Goal: Task Accomplishment & Management: Manage account settings

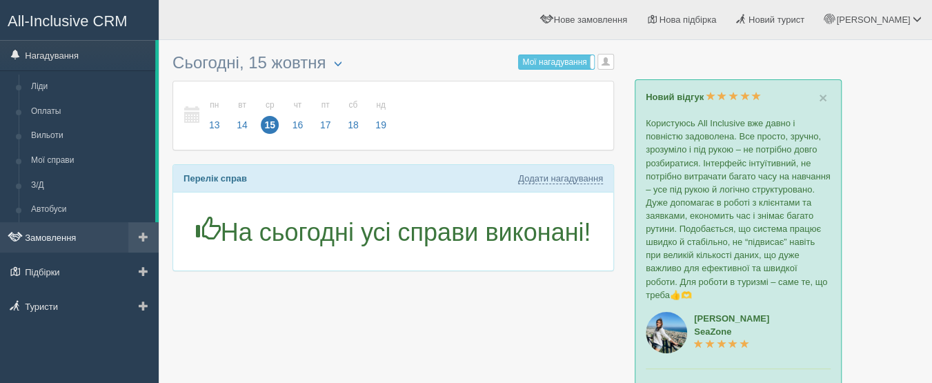
click at [23, 235] on span at bounding box center [24, 238] width 3 height 10
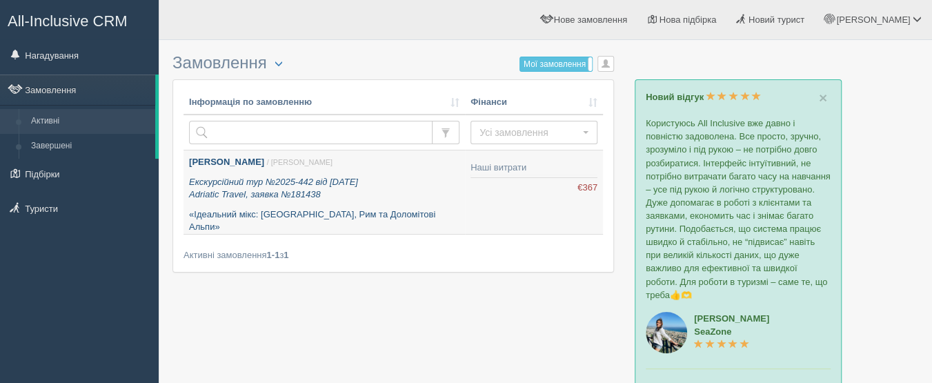
click at [358, 185] on icon "Екскурсійний тур №2025-442 від 13.10.2025 Adriatic Travel, заявка №181438" at bounding box center [273, 188] width 169 height 23
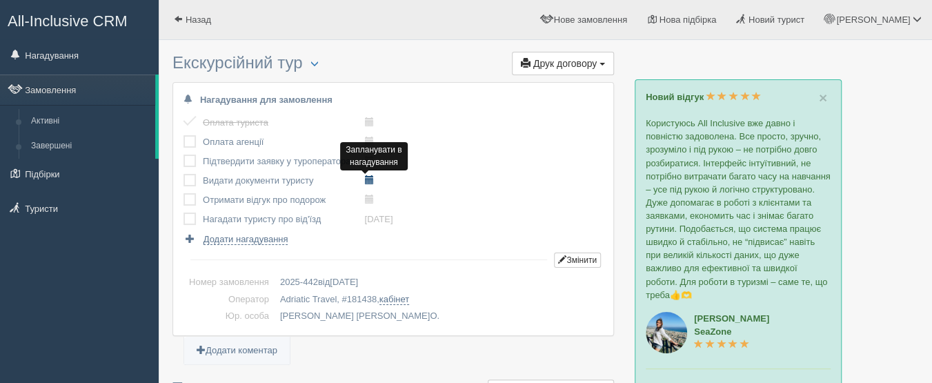
click at [369, 181] on span at bounding box center [368, 179] width 9 height 9
type input "2025-10-15 16:05"
select select "16"
select select "5"
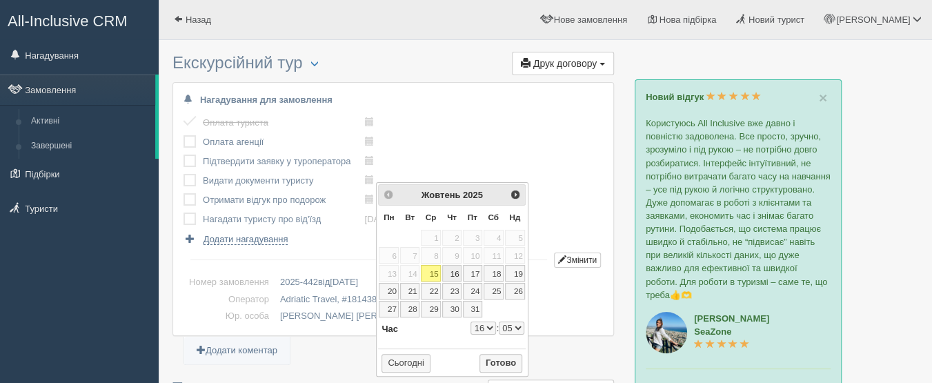
click at [448, 272] on link "16" at bounding box center [451, 273] width 19 height 17
type input "2025-10-16 16:05"
select select "16"
select select "5"
click at [461, 125] on div "Оплата туриста виконано! Оплата агенції виконано! Підтвердити заявку у туропера…" at bounding box center [393, 179] width 419 height 132
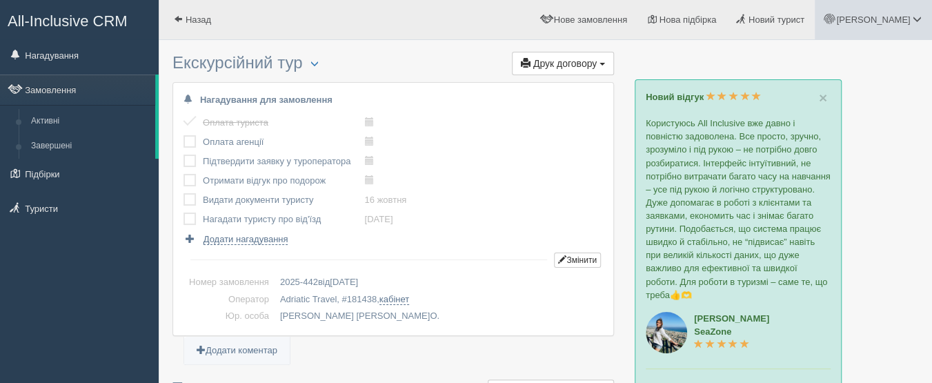
click at [921, 17] on span at bounding box center [917, 18] width 9 height 9
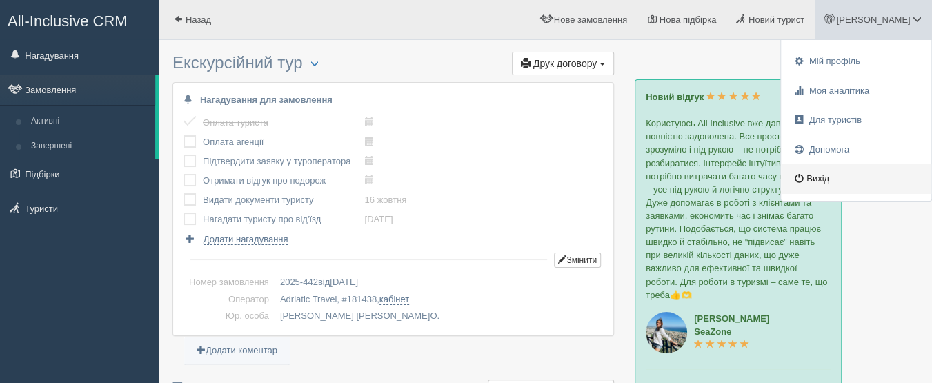
click at [813, 179] on link "Вихід" at bounding box center [856, 179] width 150 height 30
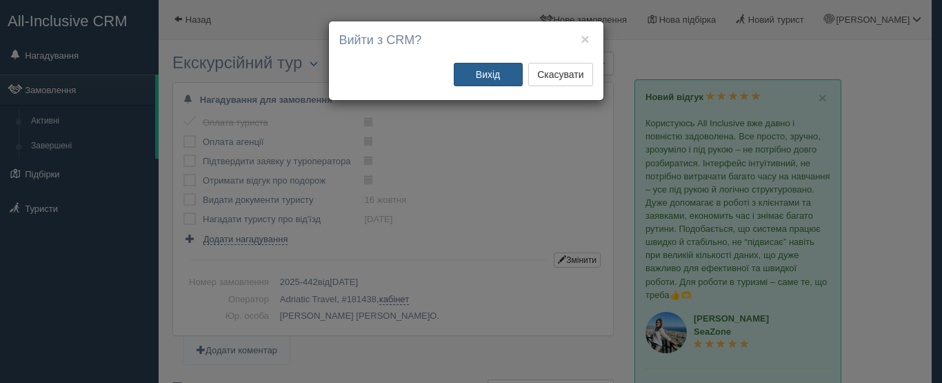
click at [487, 70] on button "Вихід" at bounding box center [488, 74] width 69 height 23
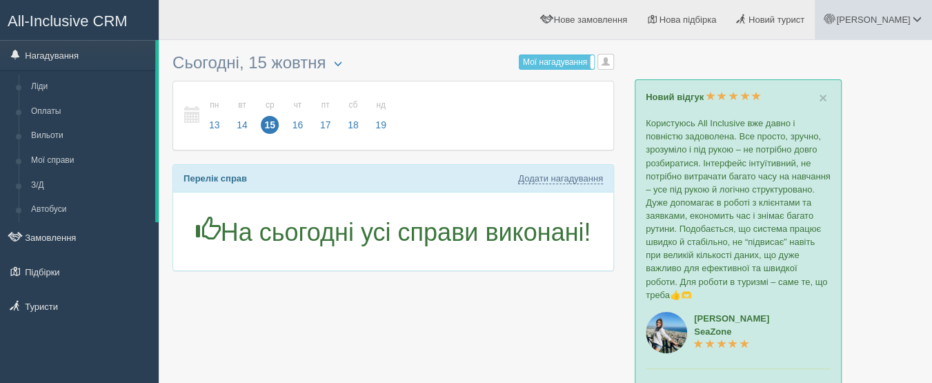
click at [834, 18] on span at bounding box center [829, 18] width 9 height 9
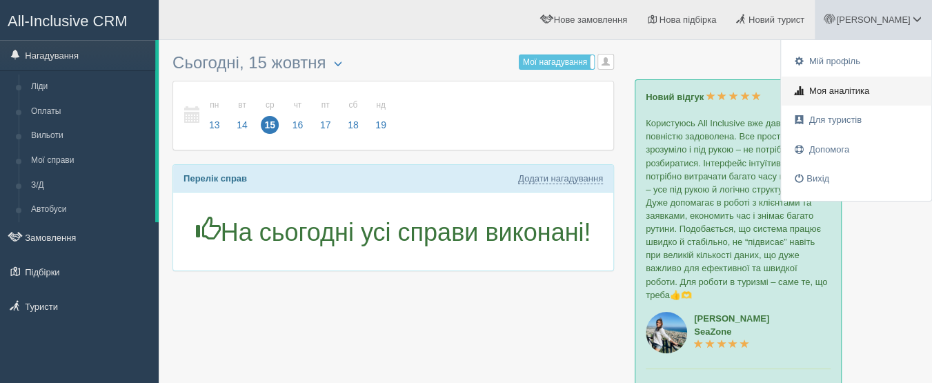
click at [838, 90] on span "Моя аналітика" at bounding box center [839, 91] width 60 height 10
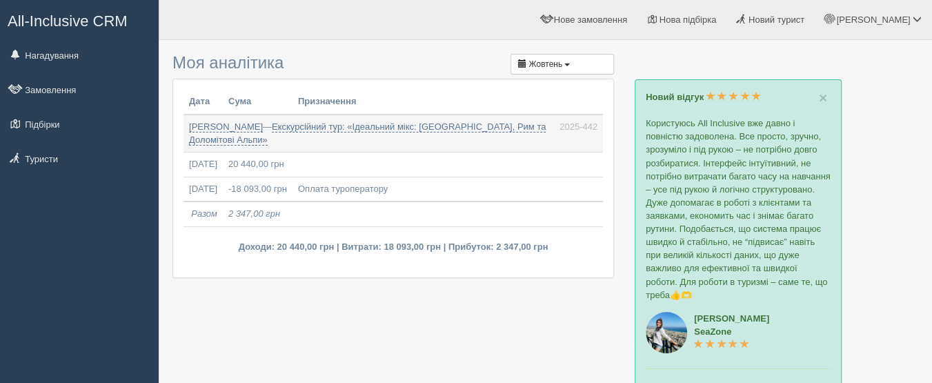
click at [59, 20] on span "All-Inclusive CRM" at bounding box center [68, 20] width 120 height 17
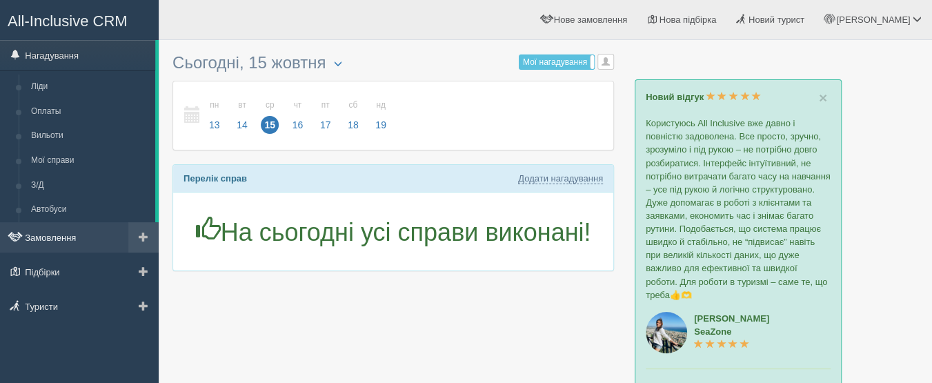
click at [57, 243] on link "Замовлення" at bounding box center [79, 237] width 159 height 30
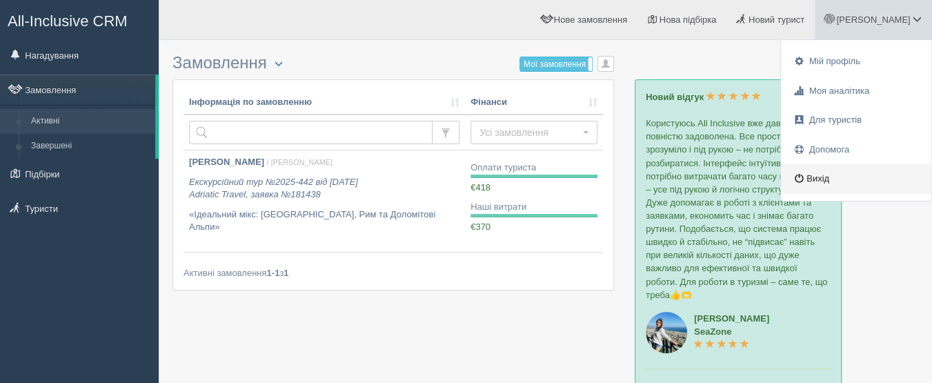
click at [829, 174] on link "Вихід" at bounding box center [856, 179] width 150 height 30
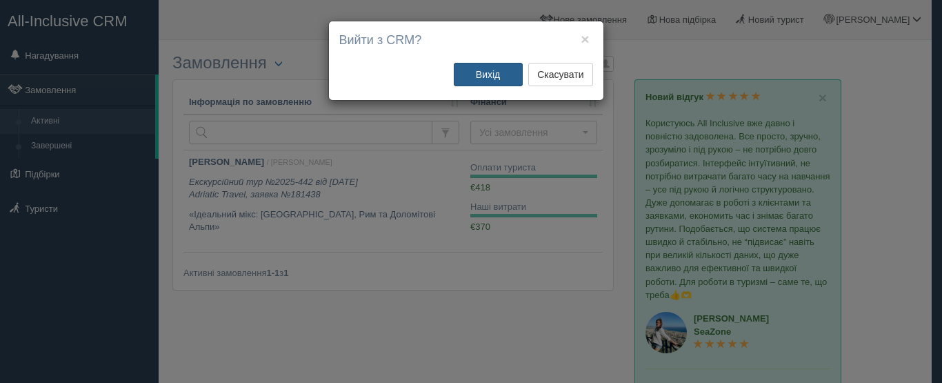
drag, startPoint x: 476, startPoint y: 72, endPoint x: 472, endPoint y: 80, distance: 9.3
click at [473, 79] on button "Вихід" at bounding box center [488, 74] width 69 height 23
